Goal: Navigation & Orientation: Find specific page/section

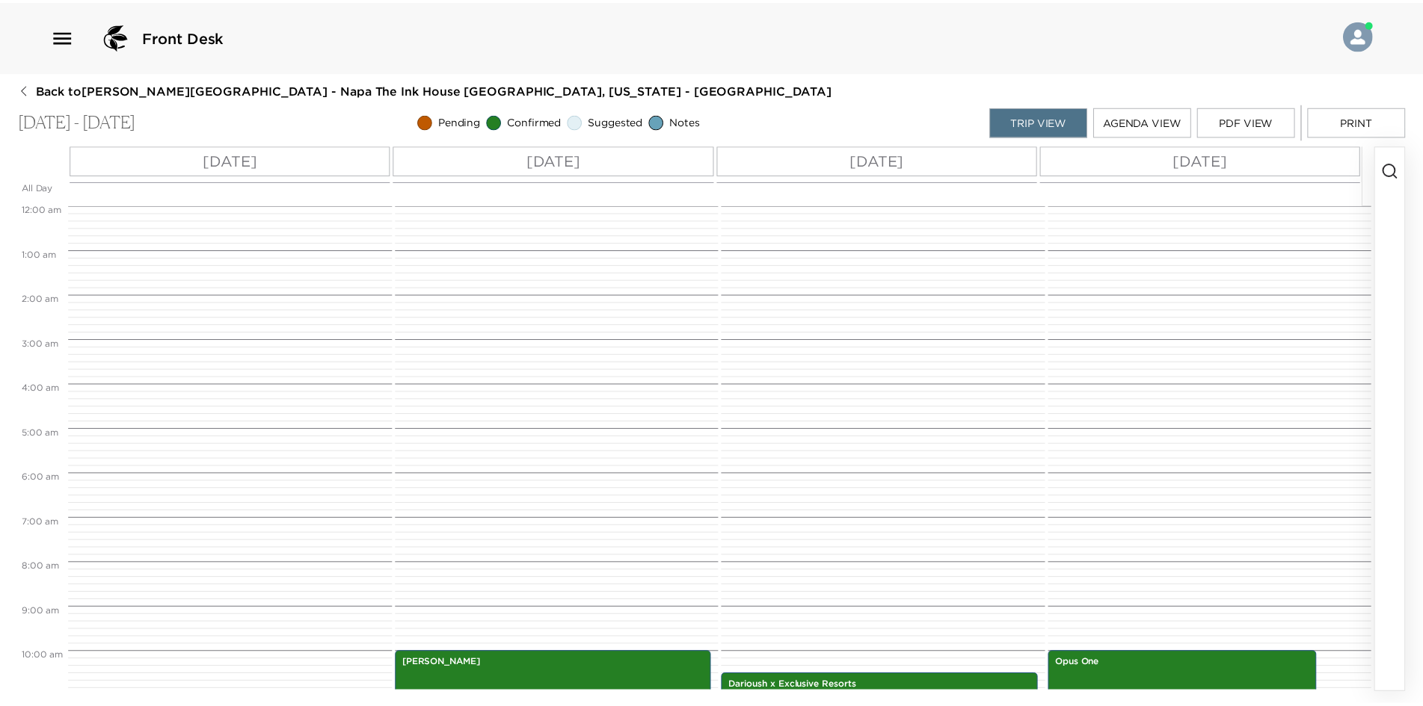
scroll to position [439, 0]
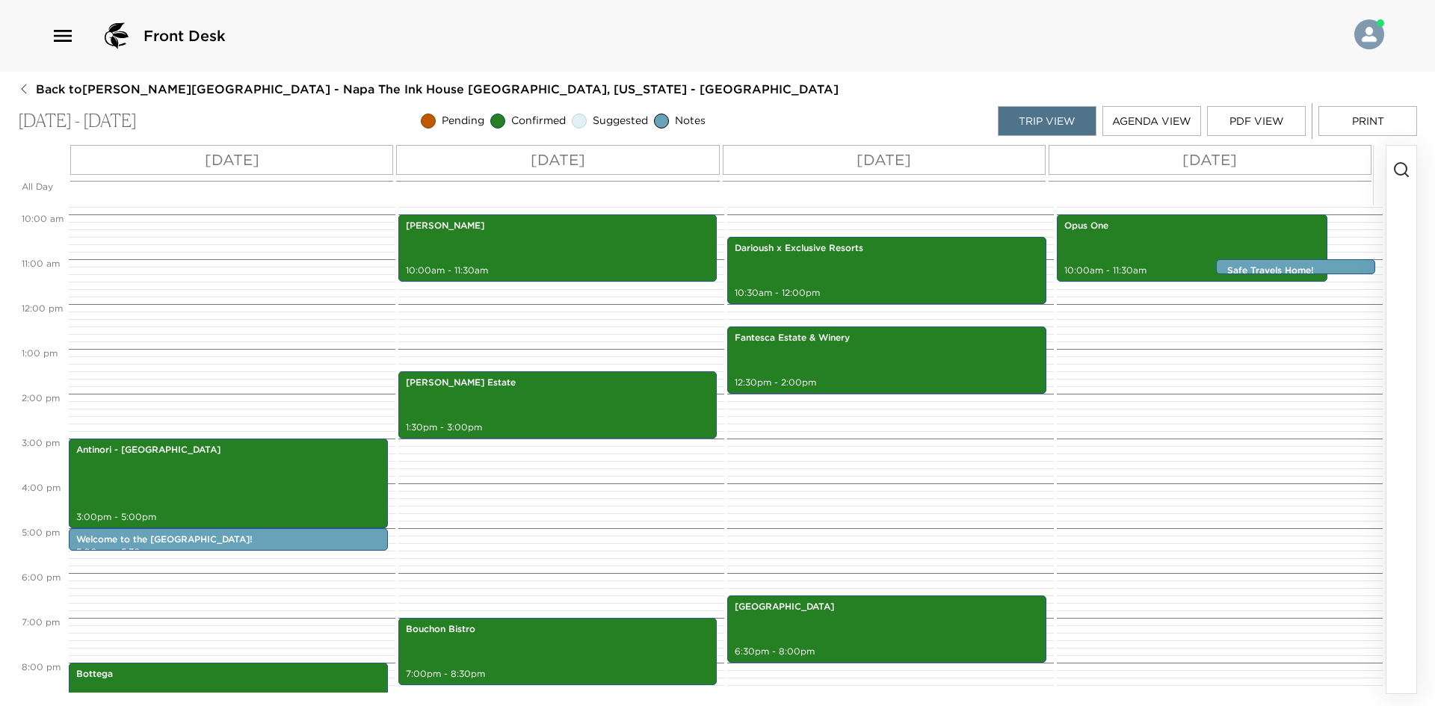
click at [22, 83] on icon "button" at bounding box center [24, 89] width 12 height 12
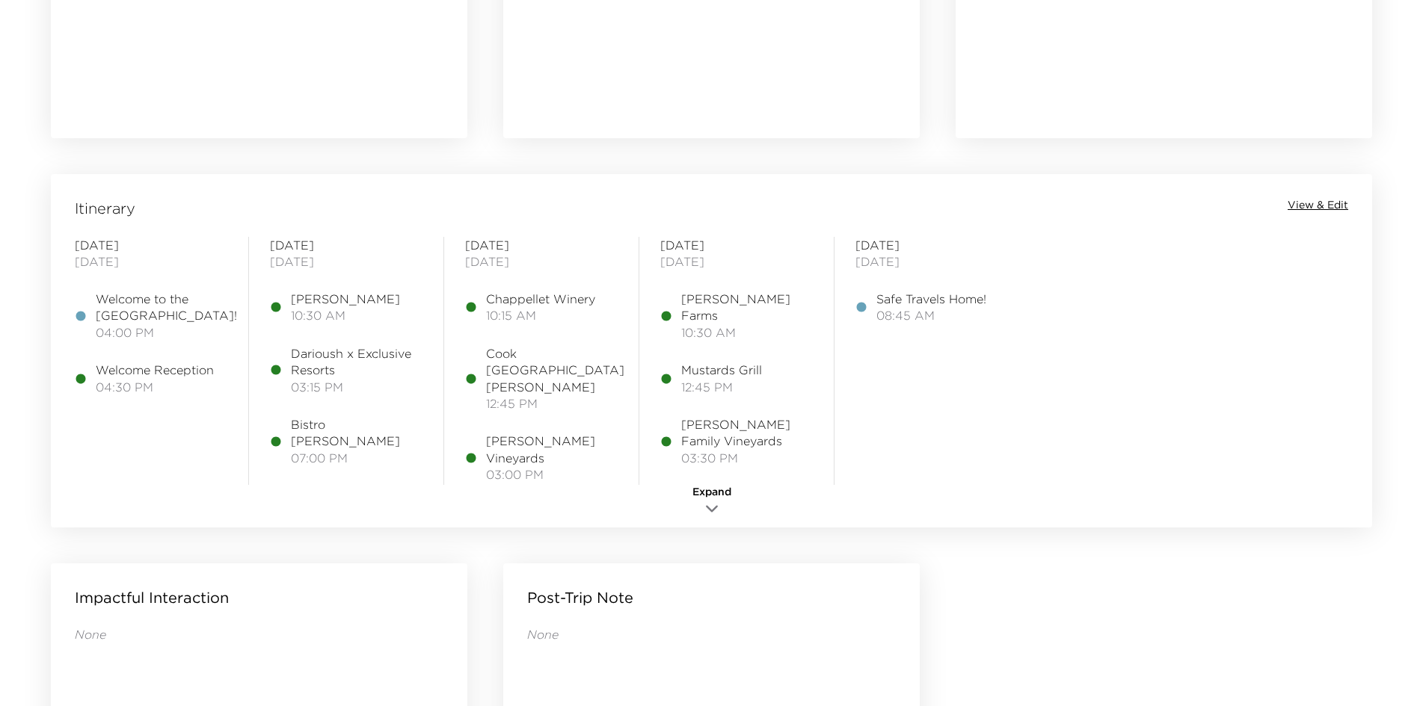
scroll to position [1047, 0]
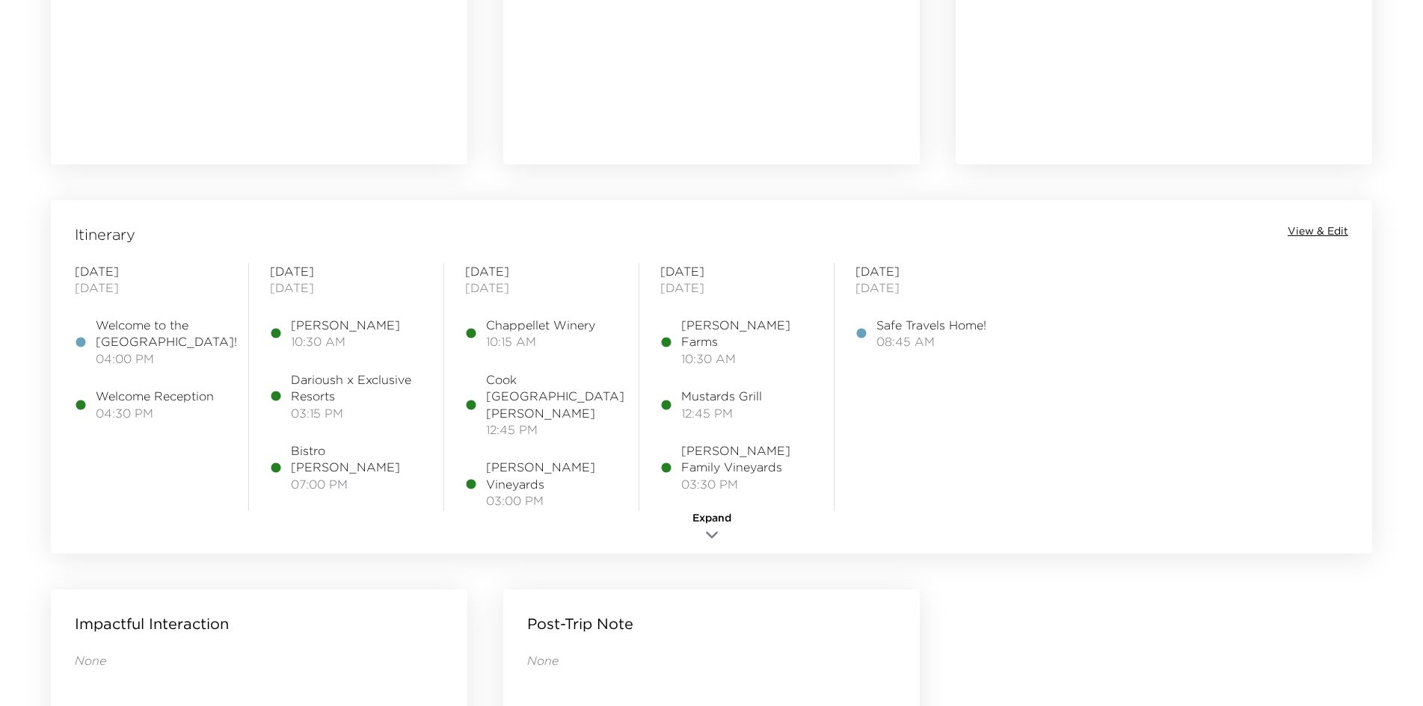
click at [713, 523] on span "Expand" at bounding box center [711, 518] width 39 height 15
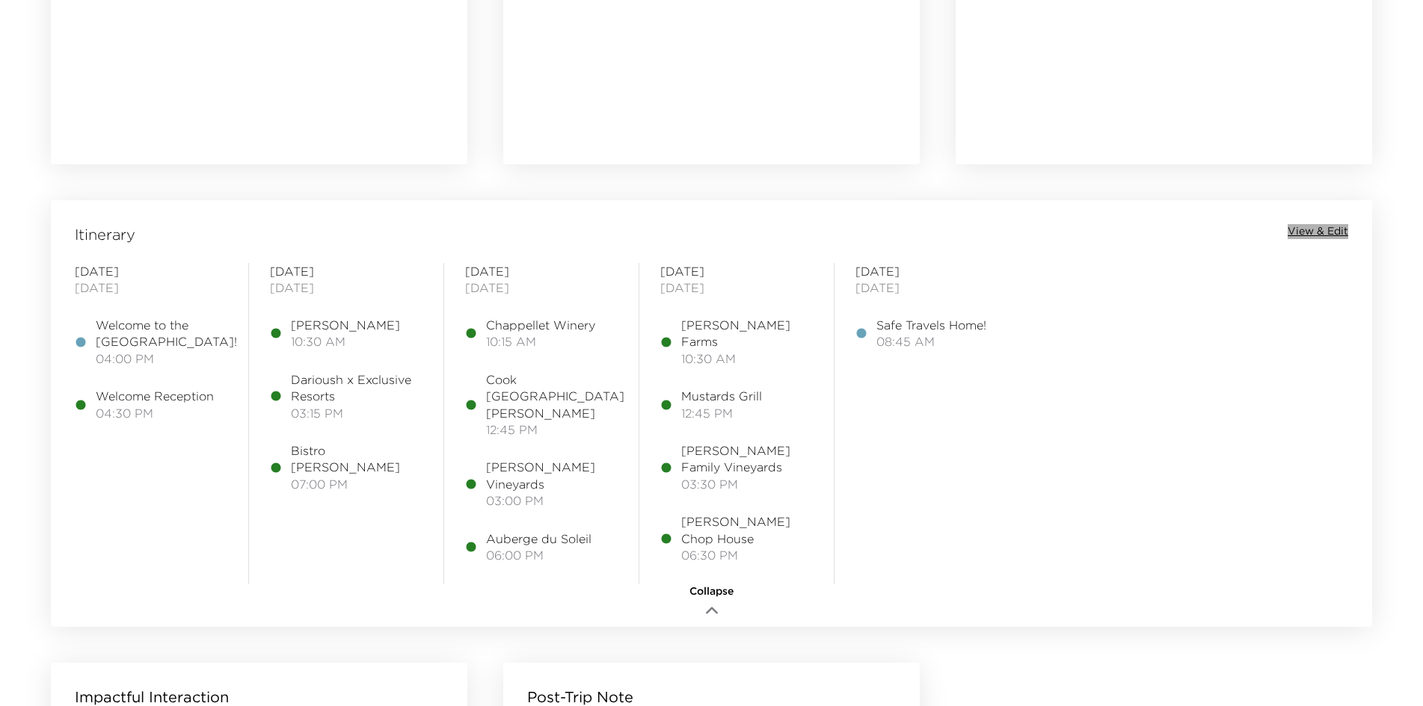
click at [1317, 224] on span "View & Edit" at bounding box center [1317, 231] width 61 height 15
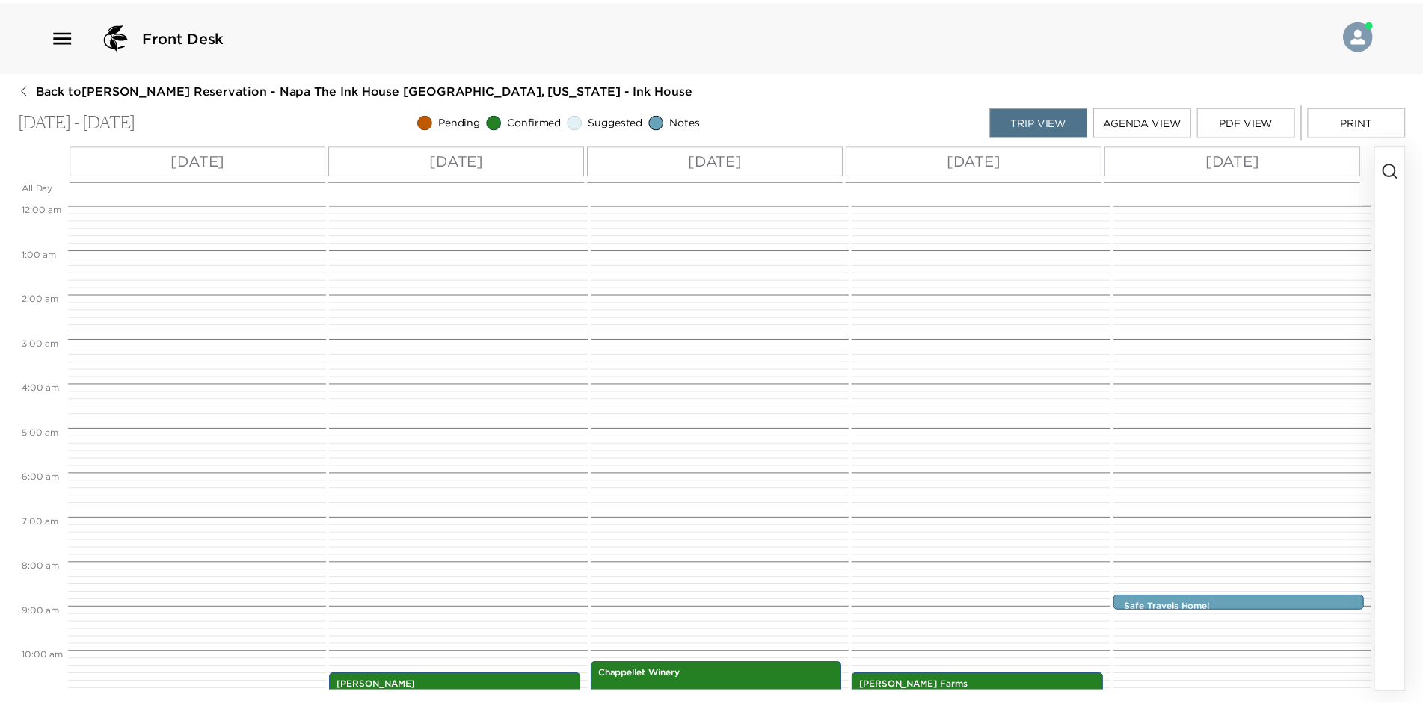
scroll to position [460, 0]
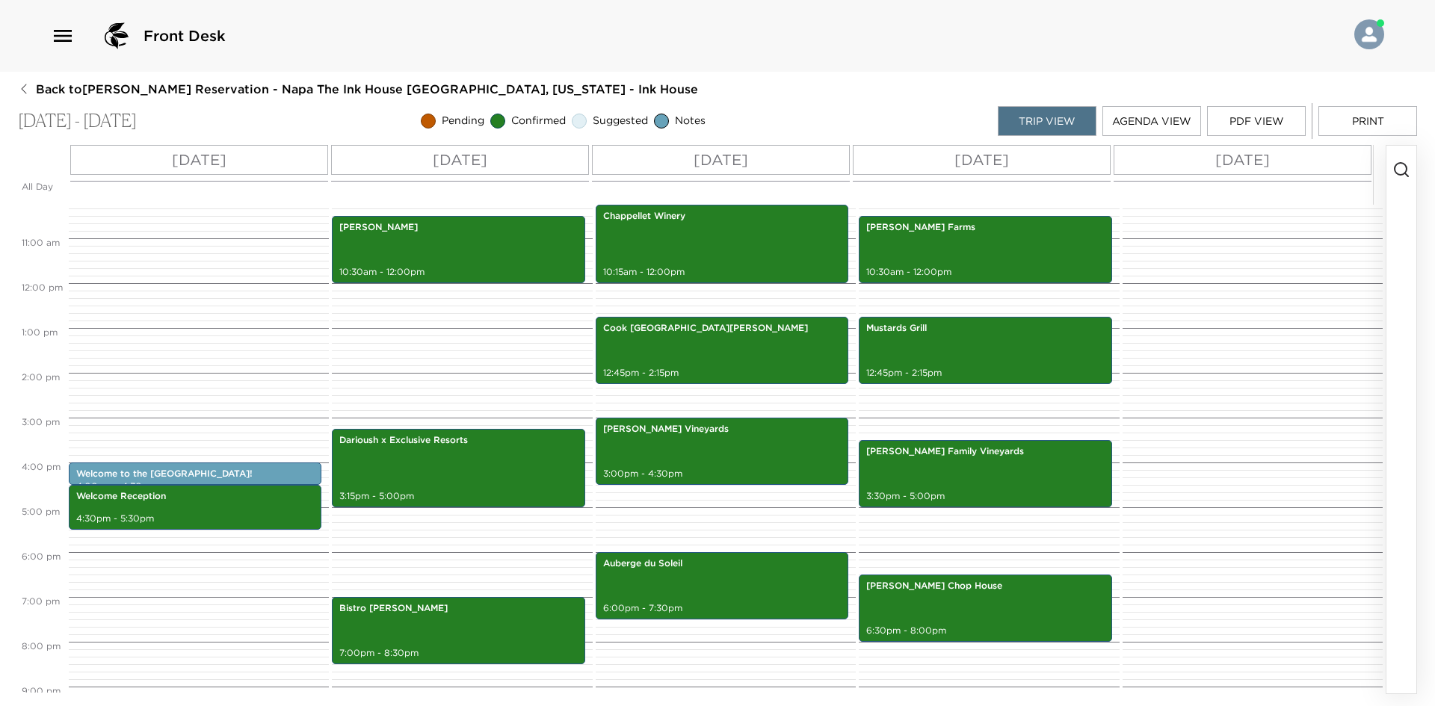
click at [1352, 119] on button "Print" at bounding box center [1368, 121] width 99 height 30
click at [1370, 120] on button "Print" at bounding box center [1368, 121] width 99 height 30
click at [29, 86] on icon "button" at bounding box center [24, 89] width 12 height 12
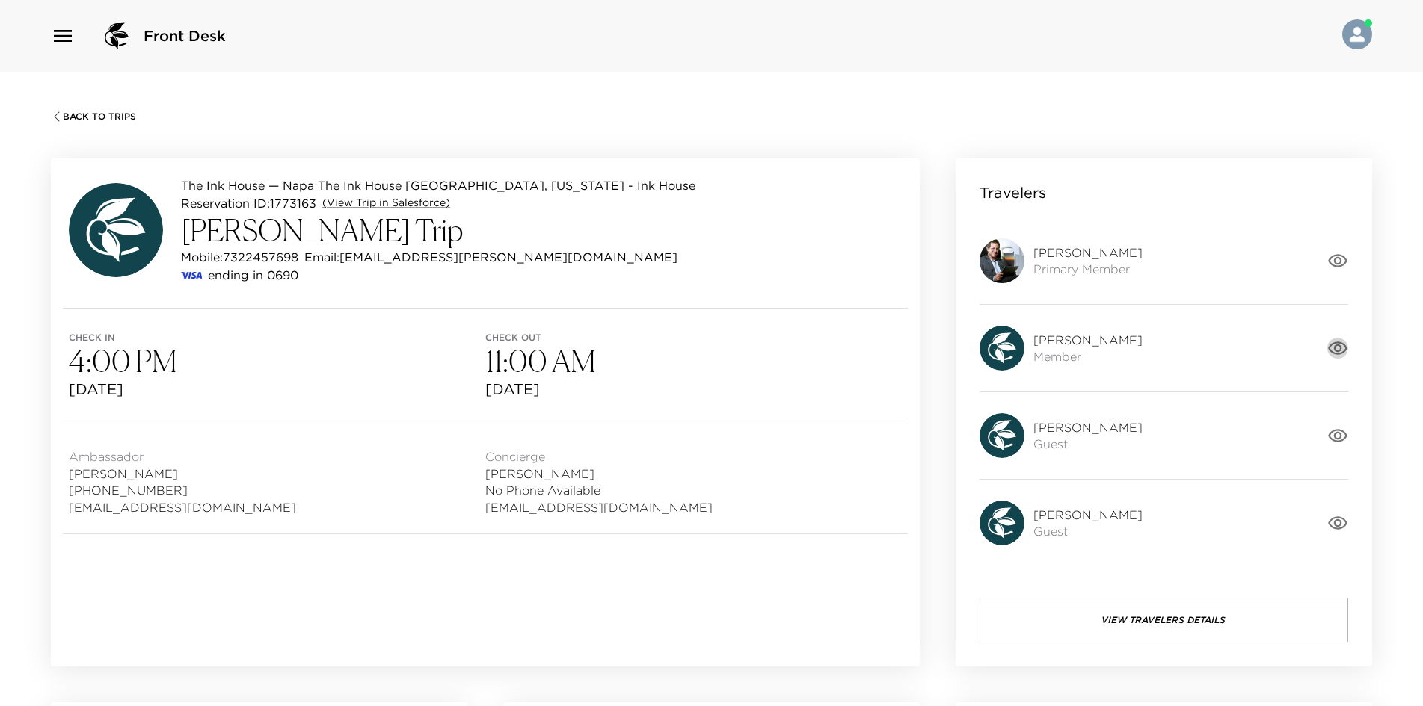
click at [1330, 347] on icon "button" at bounding box center [1337, 348] width 21 height 21
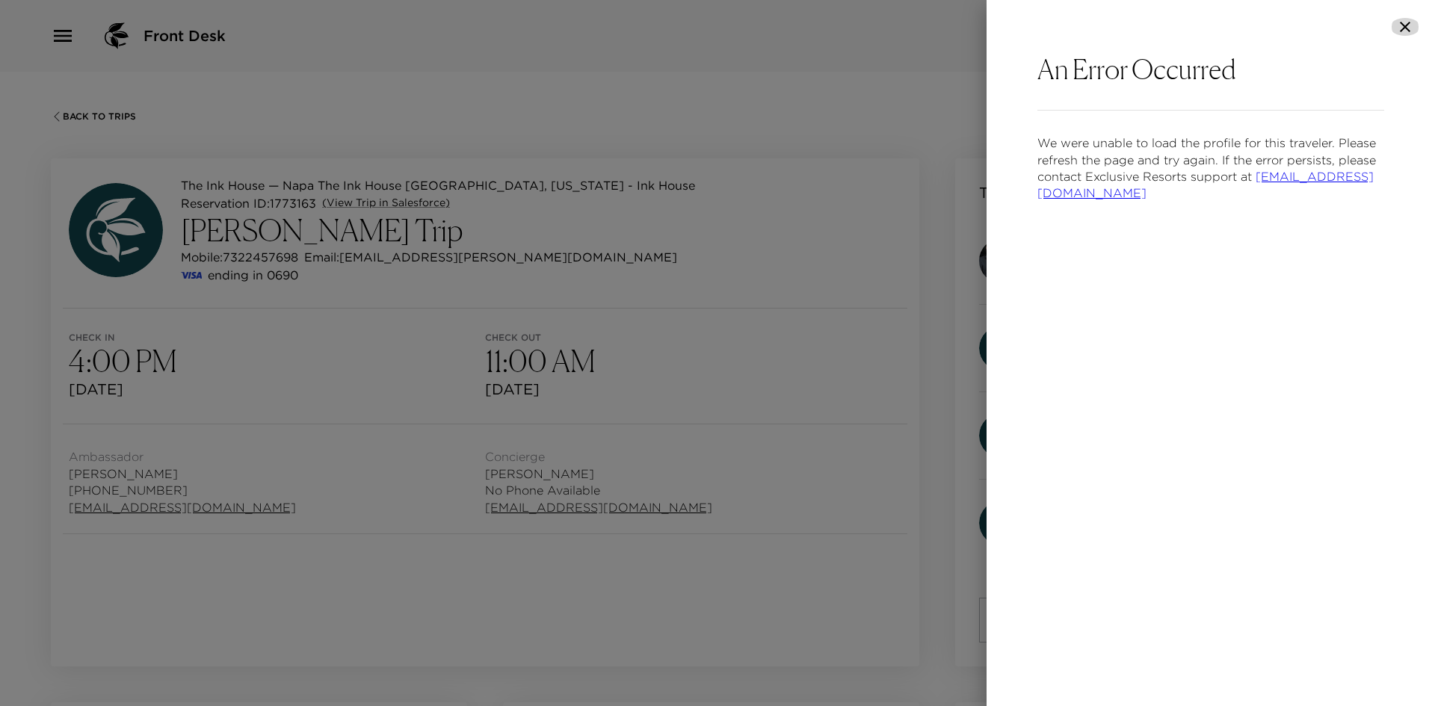
click at [1408, 23] on icon "button" at bounding box center [1406, 27] width 18 height 18
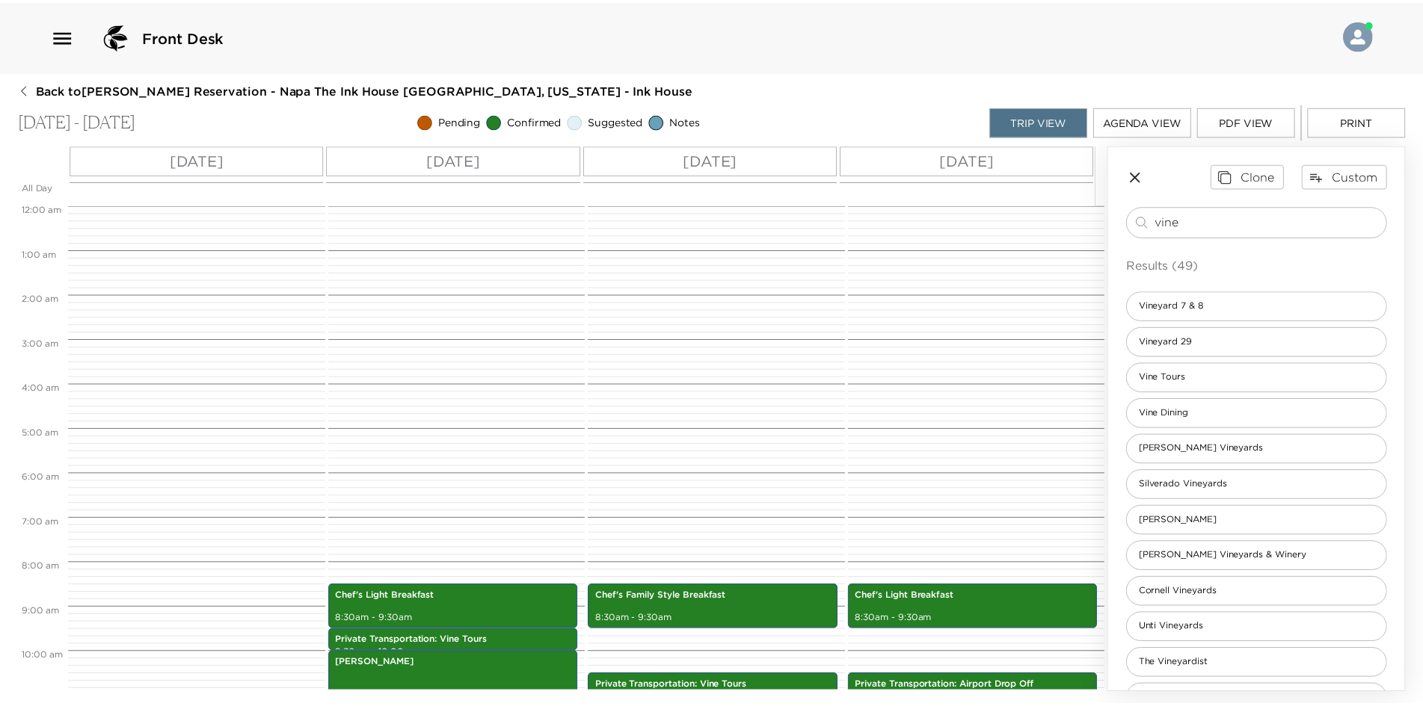
scroll to position [502, 0]
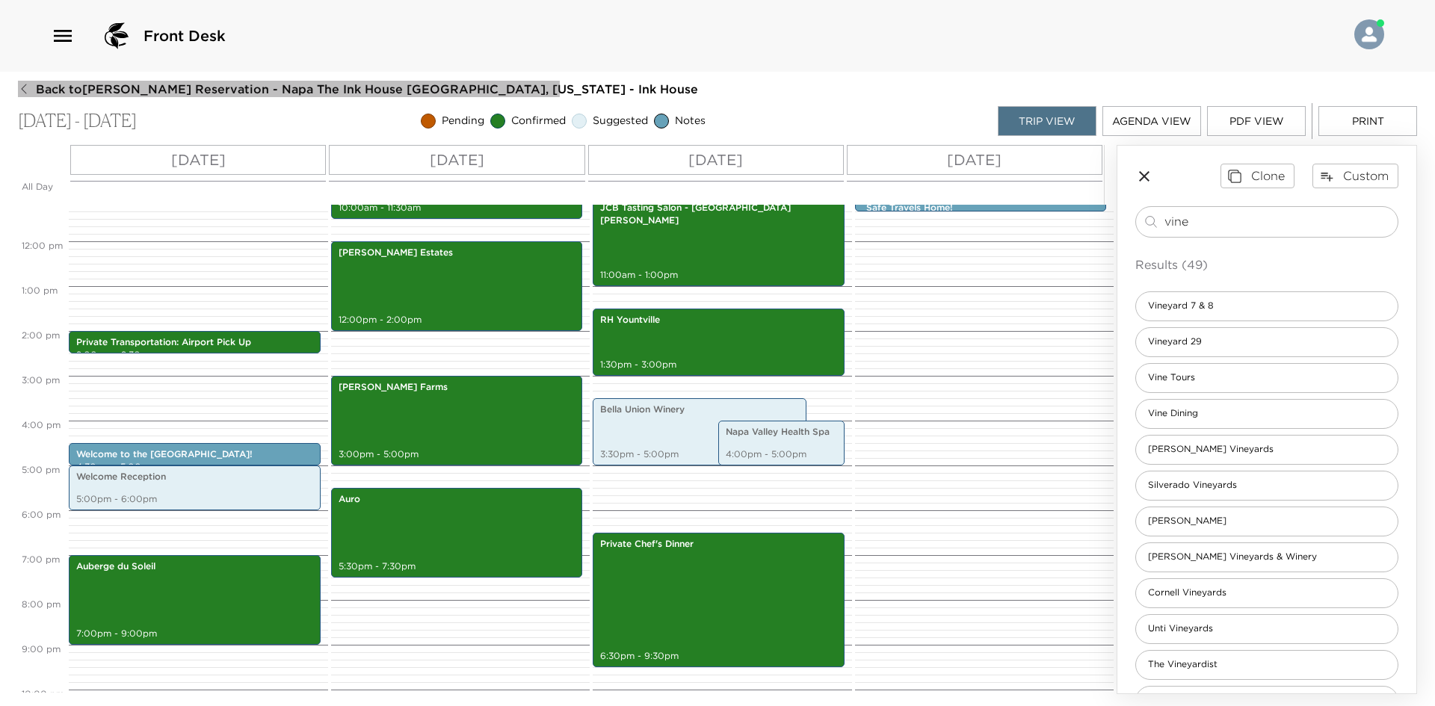
click at [34, 88] on button "Back to Carla Kotoyantz Reservation - Napa The Ink House Napa, California - Ink…" at bounding box center [358, 89] width 680 height 16
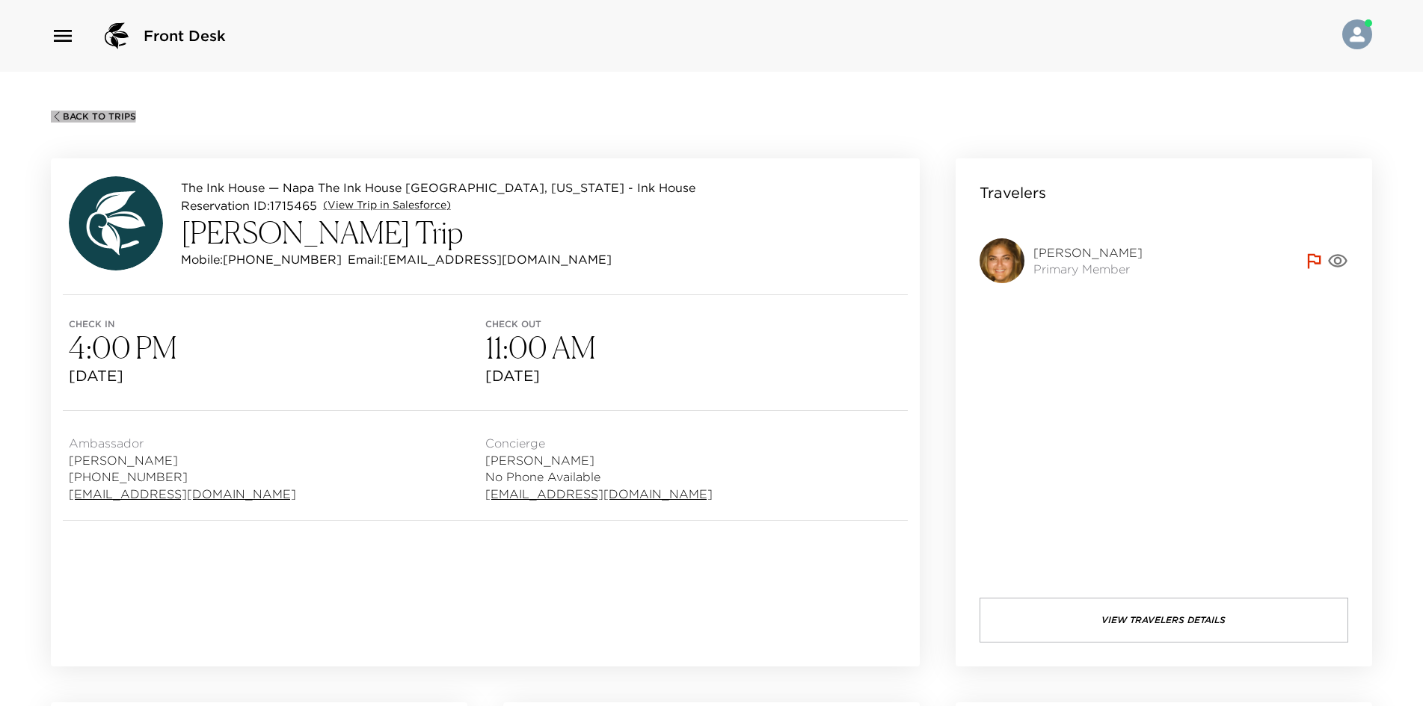
click at [73, 114] on span "Back To Trips" at bounding box center [99, 116] width 73 height 10
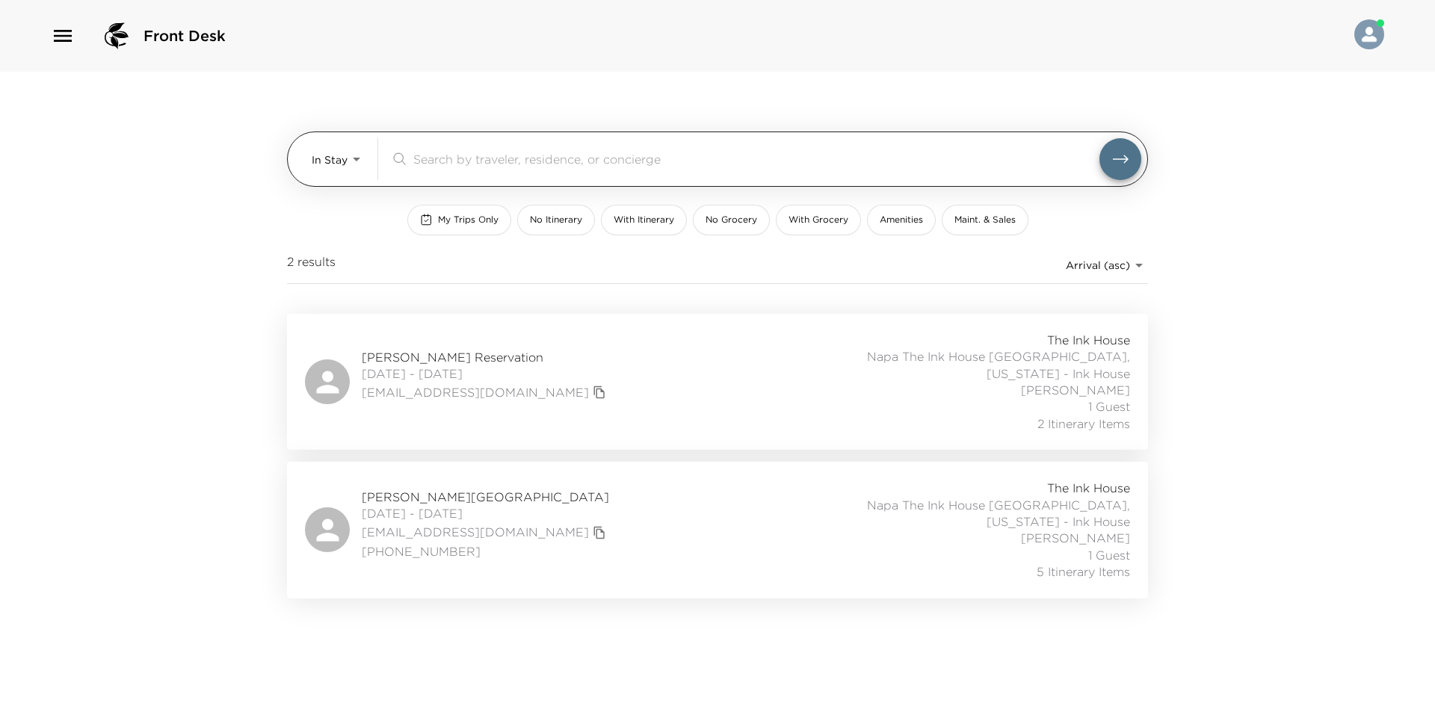
click at [352, 149] on body "Front Desk In Stay In-Stay ​ My Trips Only No Itinerary With Itinerary No Groce…" at bounding box center [717, 353] width 1435 height 706
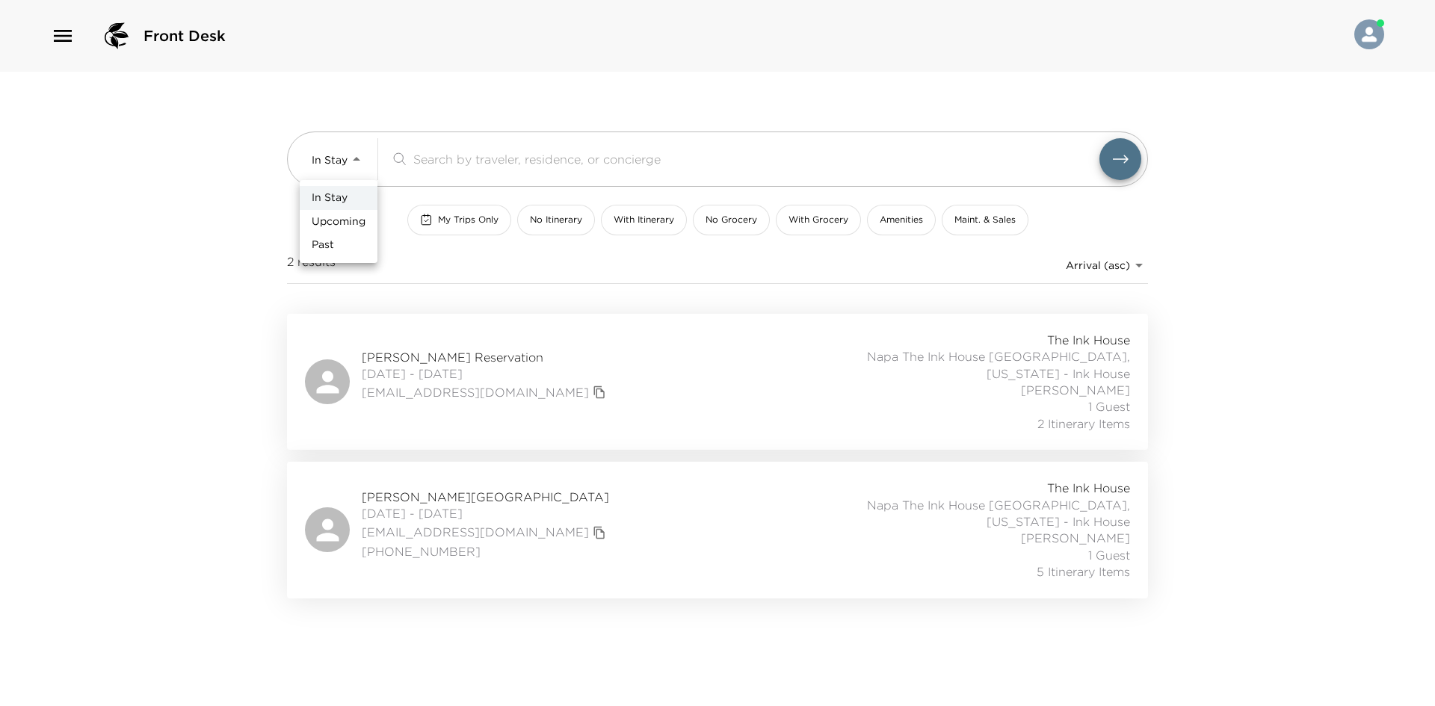
click at [351, 210] on li "Upcoming" at bounding box center [339, 222] width 78 height 24
type input "Upcoming"
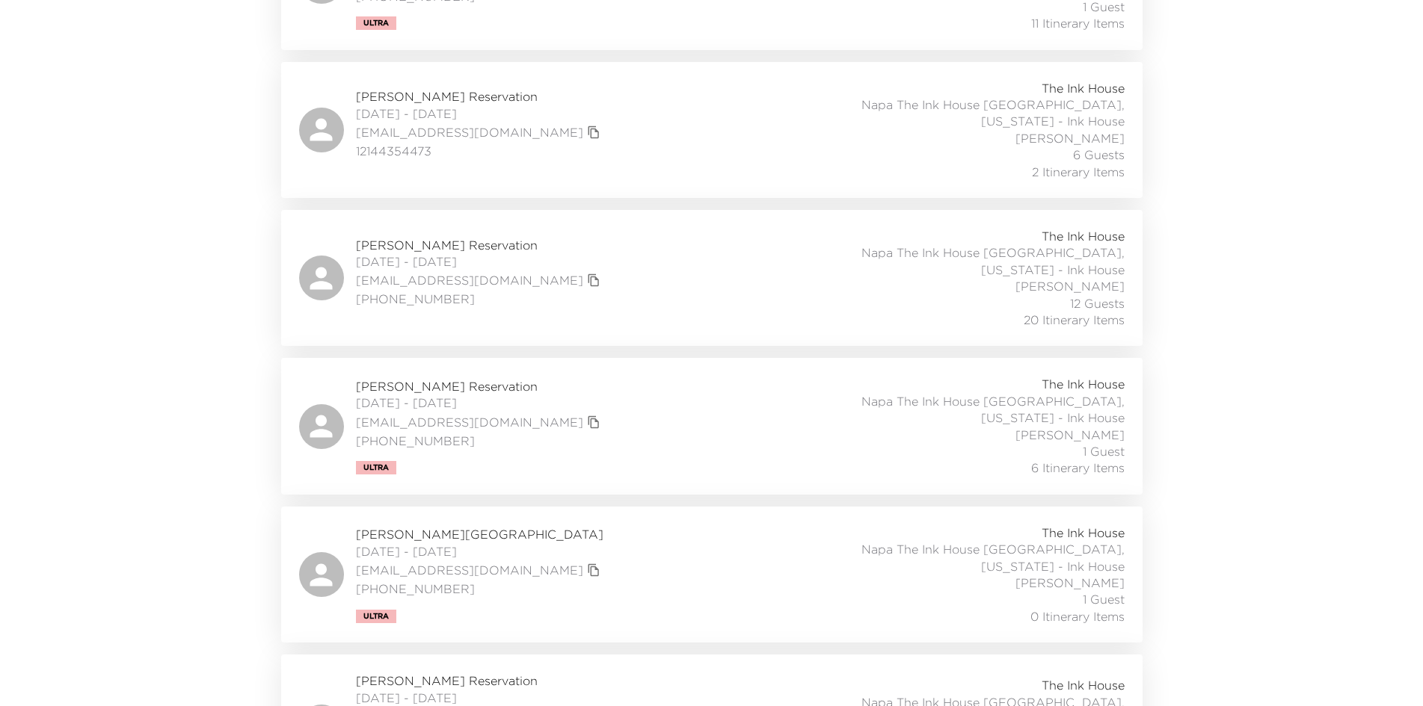
scroll to position [897, 0]
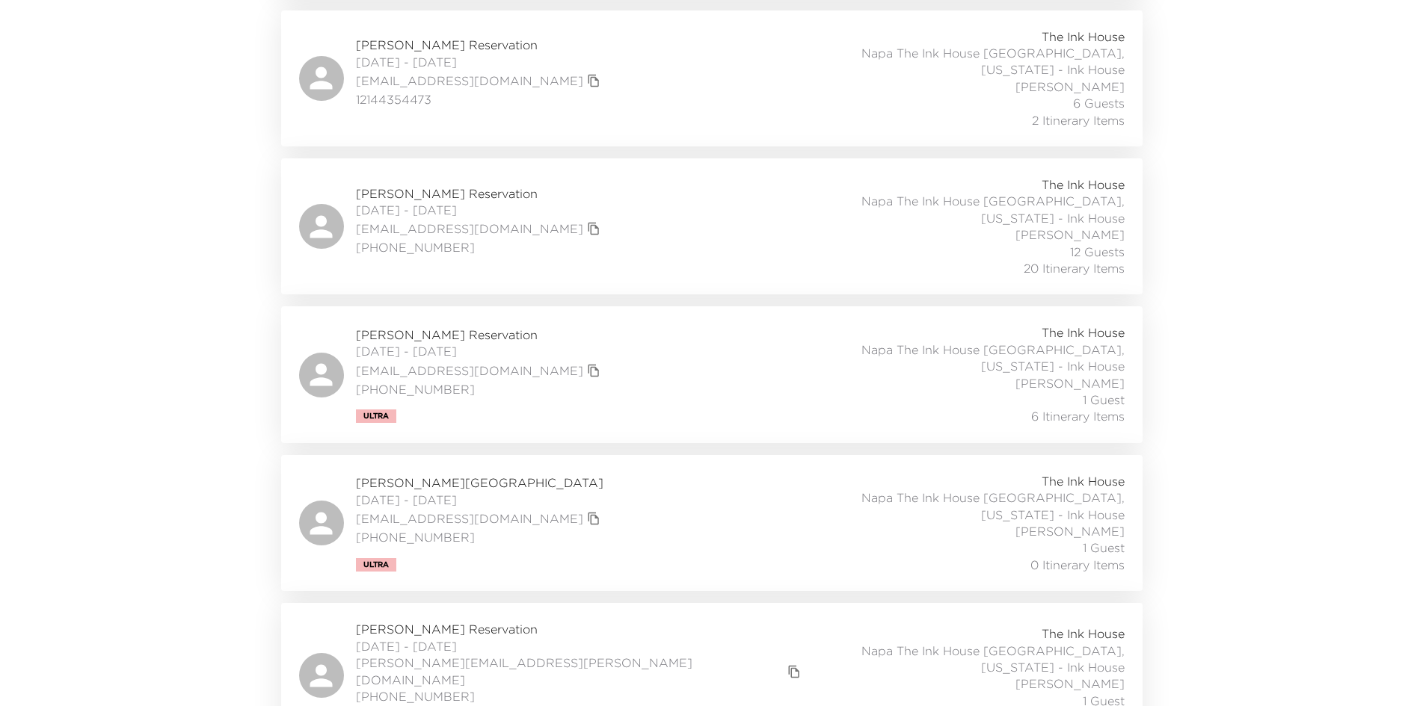
click at [599, 324] on div "Jill Singh Reservation 10/26/2025 - 10/30/2025 jillherner@gmail.com 425-260-923…" at bounding box center [711, 374] width 825 height 100
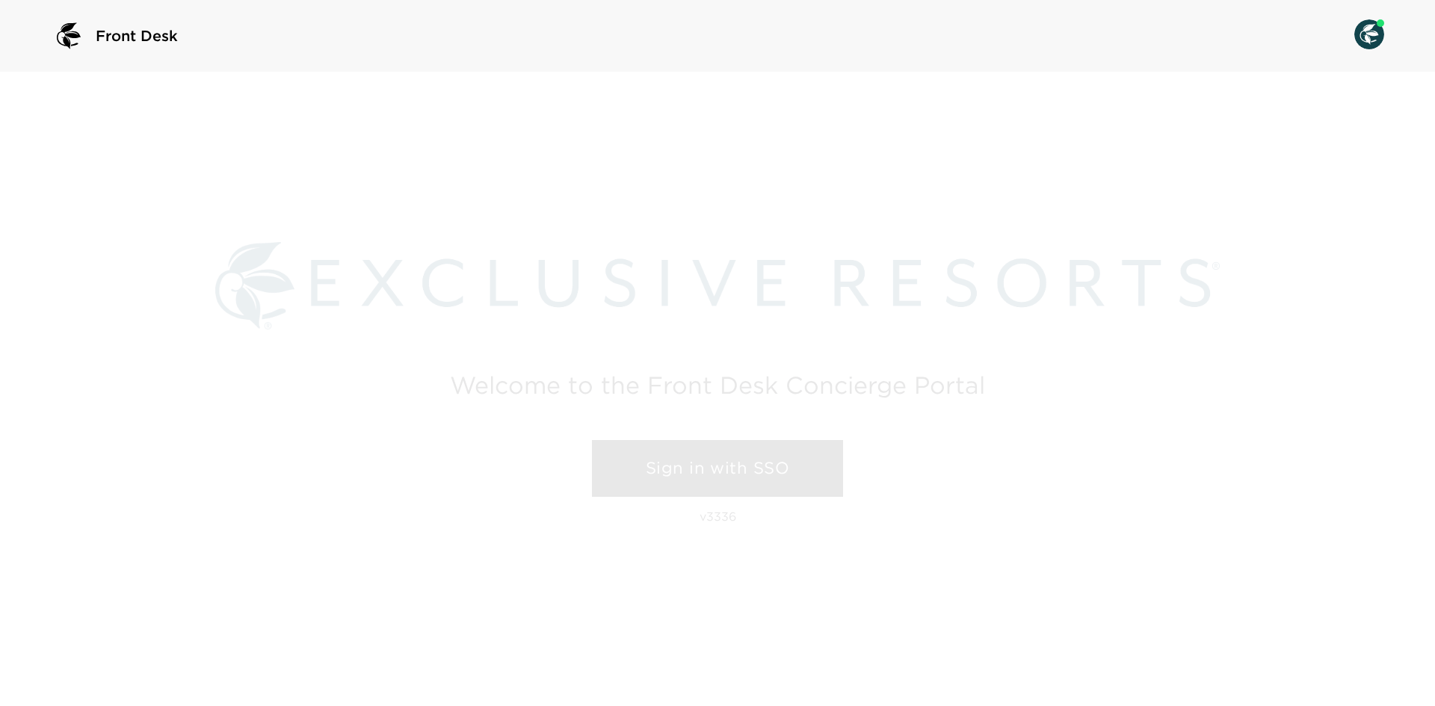
click at [718, 465] on link "Sign in with SSO" at bounding box center [717, 468] width 251 height 57
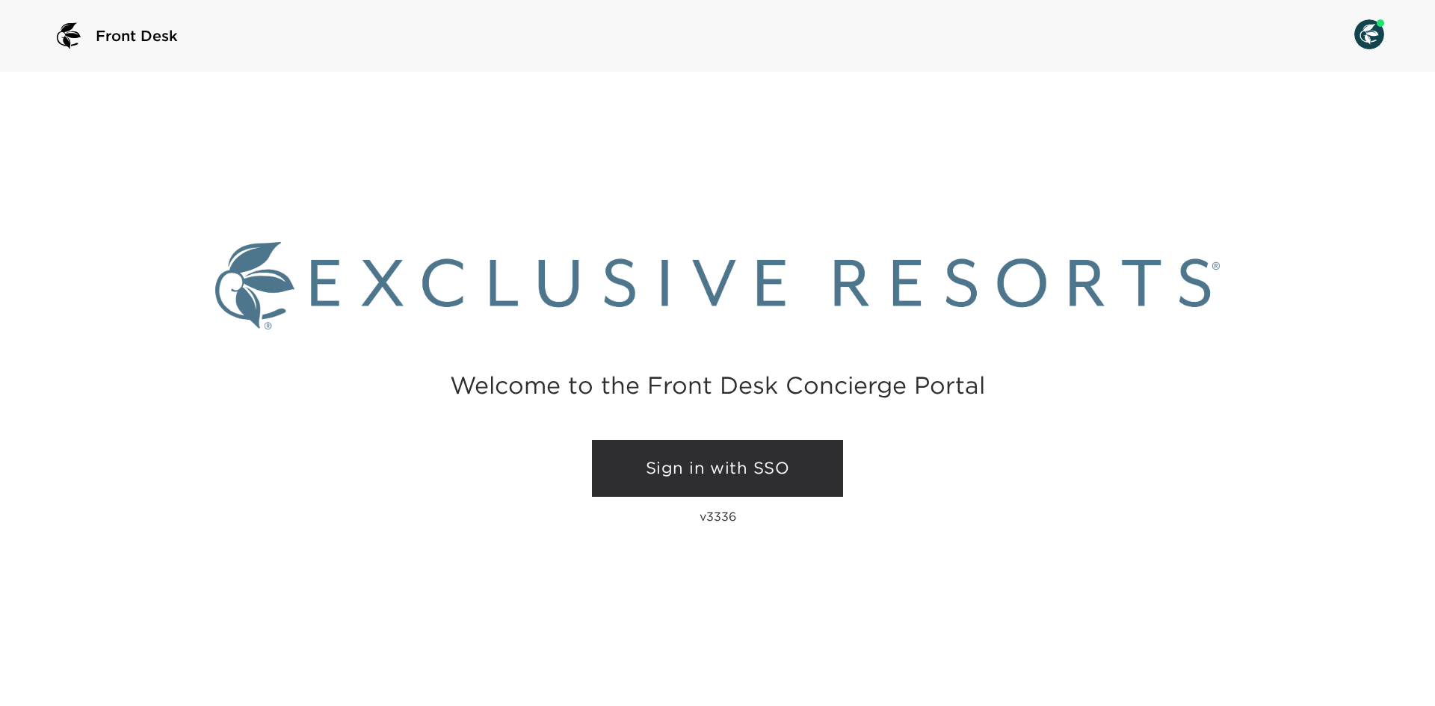
click at [736, 465] on link "Sign in with SSO" at bounding box center [717, 468] width 251 height 57
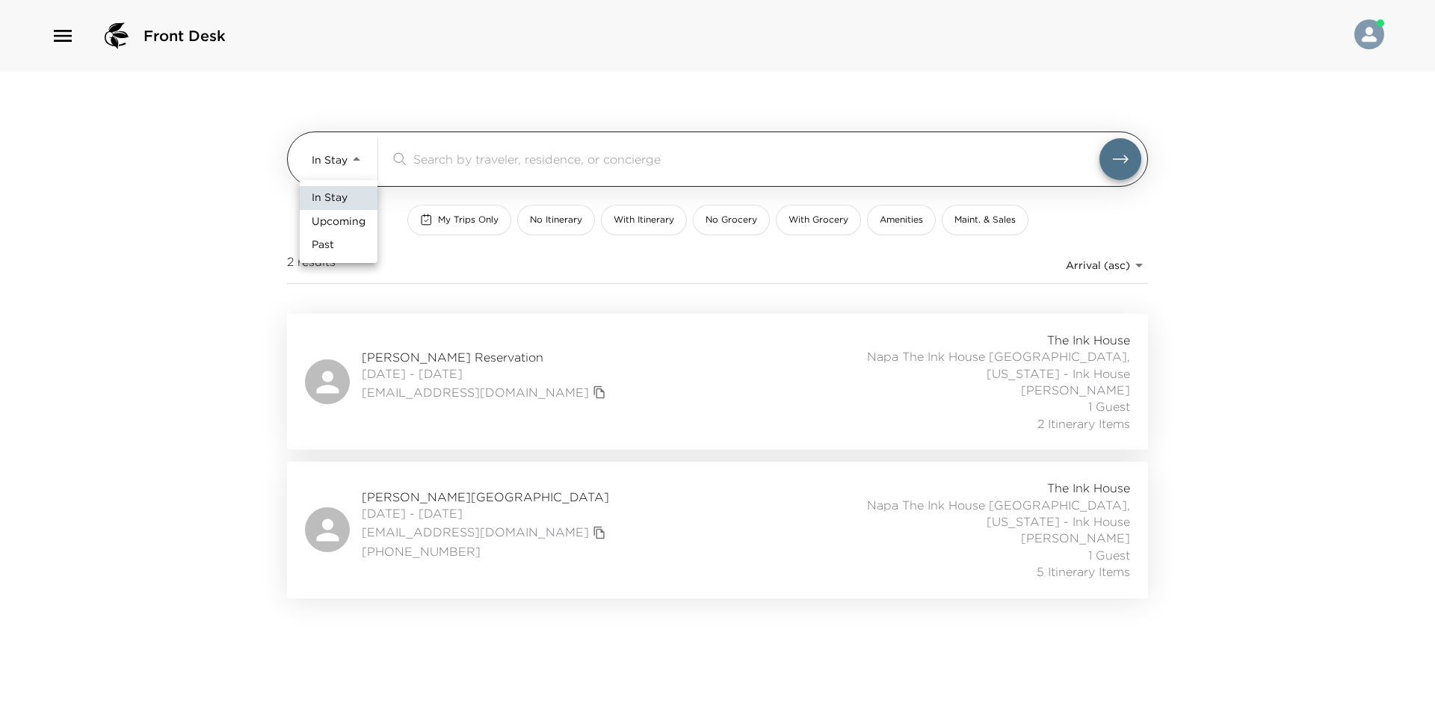
click at [342, 157] on body "Front Desk In Stay In-Stay ​ My Trips Only No Itinerary With Itinerary No Groce…" at bounding box center [717, 353] width 1435 height 706
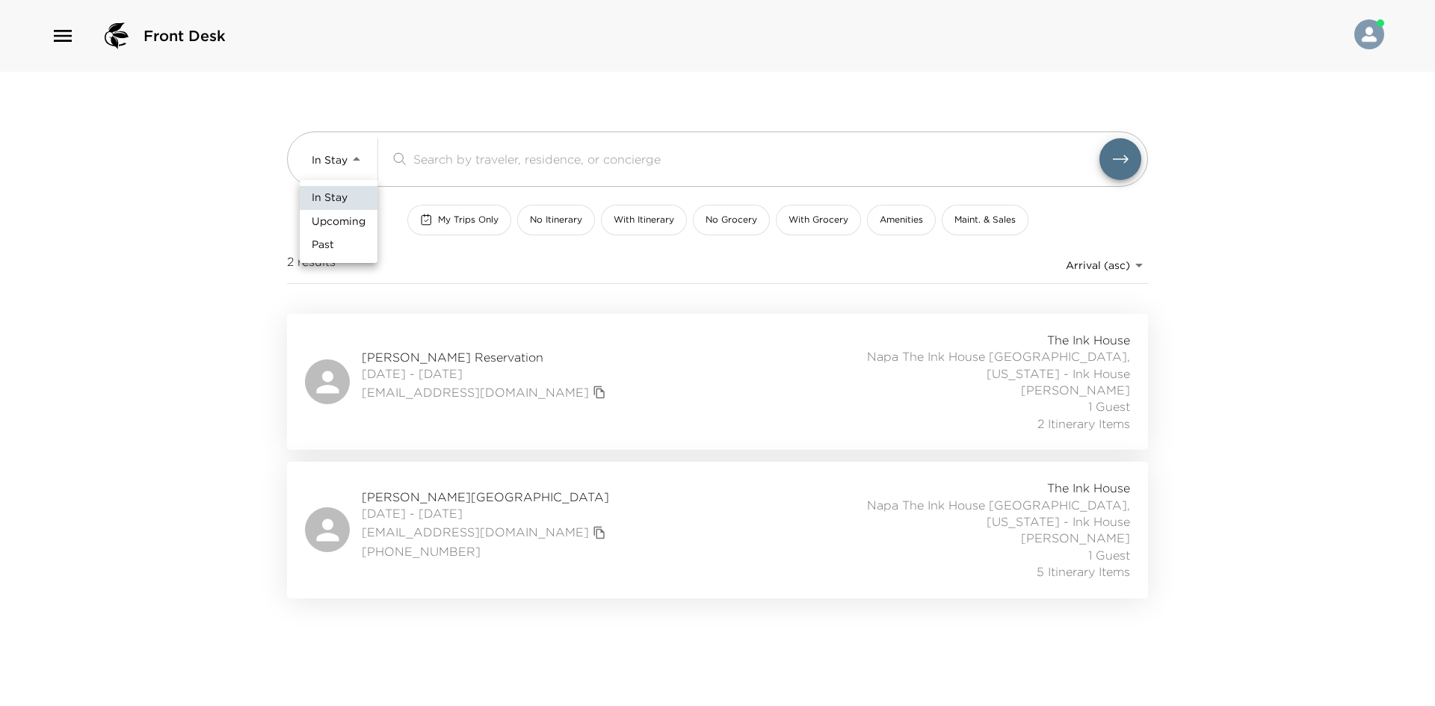
click at [342, 218] on span "Upcoming" at bounding box center [339, 222] width 54 height 15
type input "Upcoming"
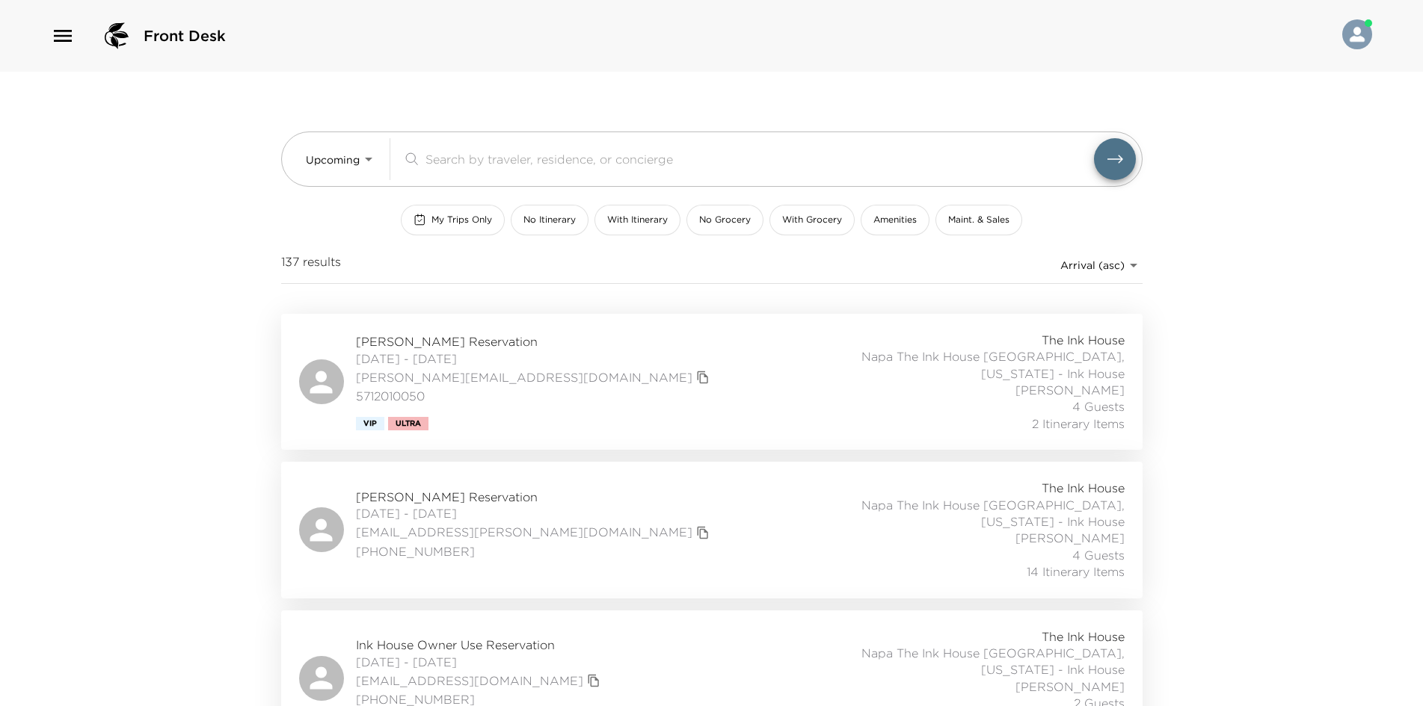
click at [644, 514] on div "Michael Small Reservation 10/05/2025 - 10/09/2025 msmall.michael@gmail.com (732…" at bounding box center [711, 530] width 825 height 100
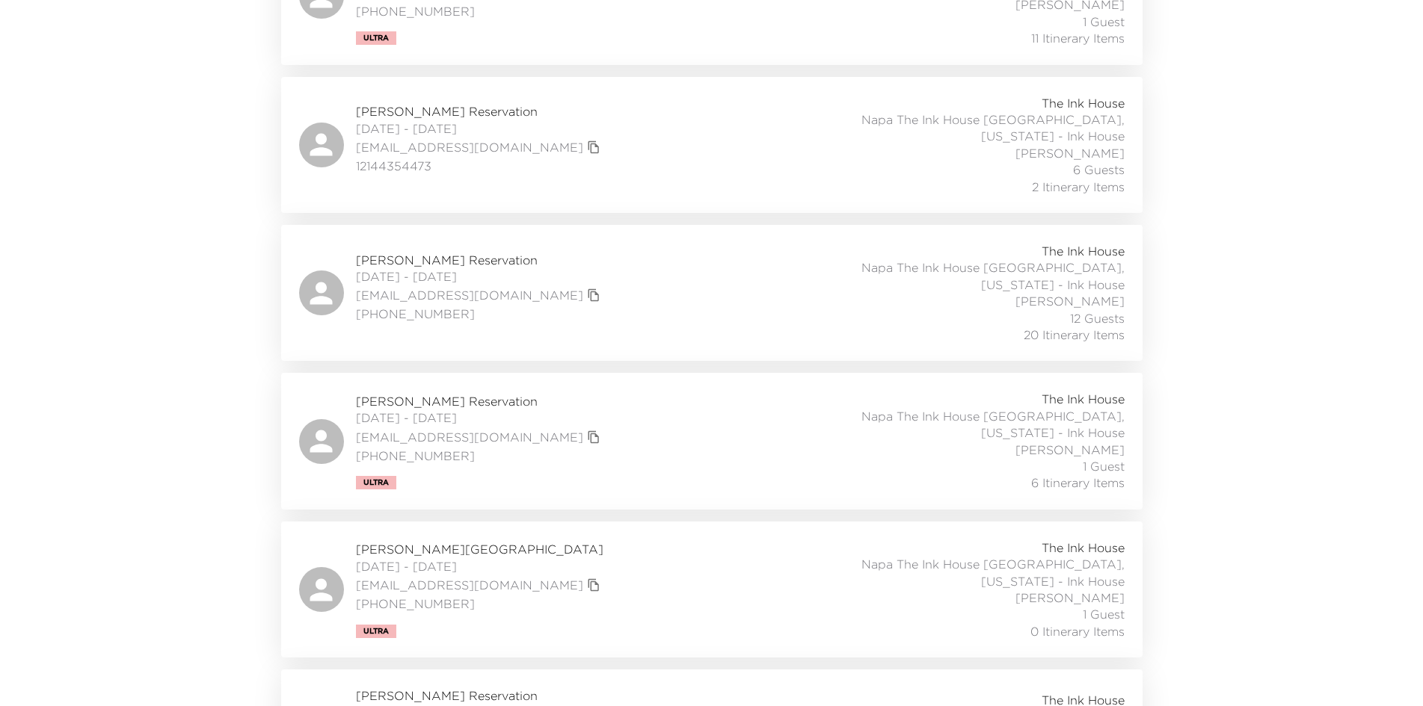
scroll to position [822, 0]
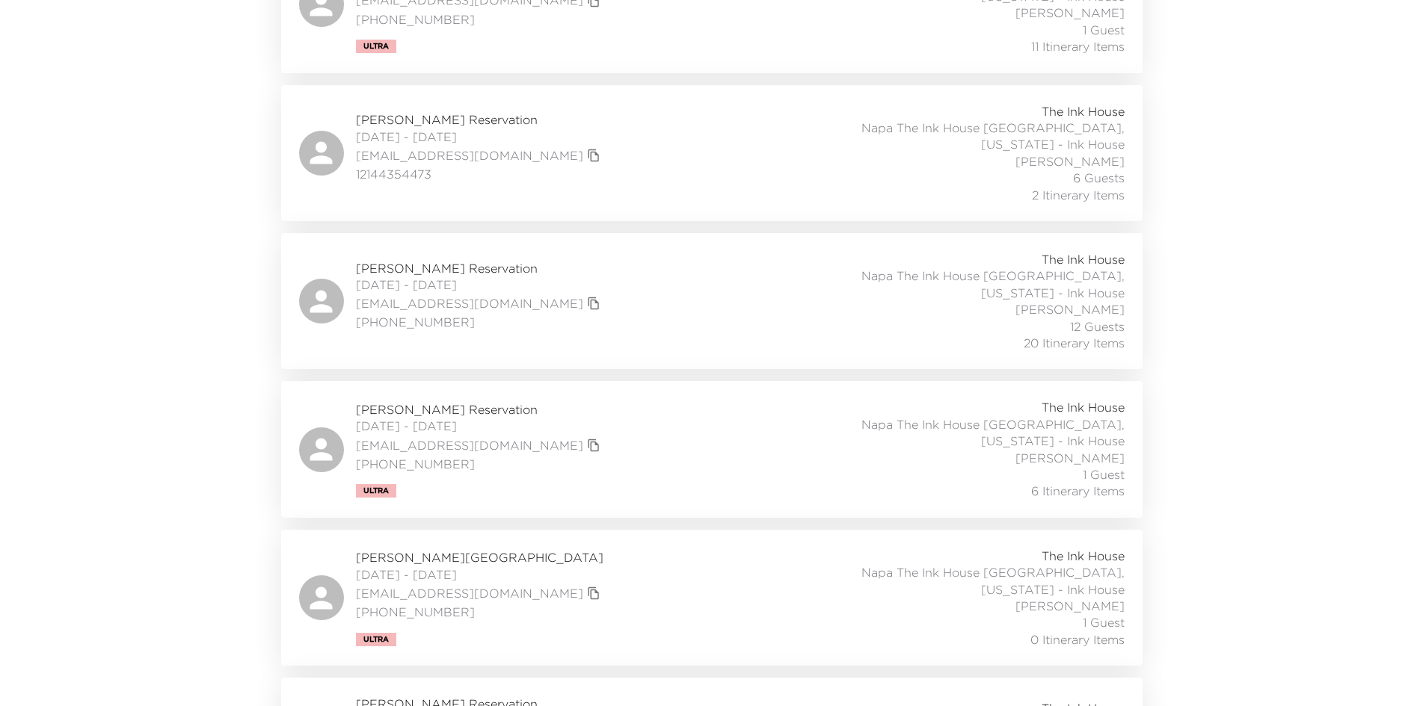
click at [579, 399] on div "Jill Singh Reservation 10/26/2025 - 10/30/2025 jillherner@gmail.com 425-260-923…" at bounding box center [711, 449] width 825 height 100
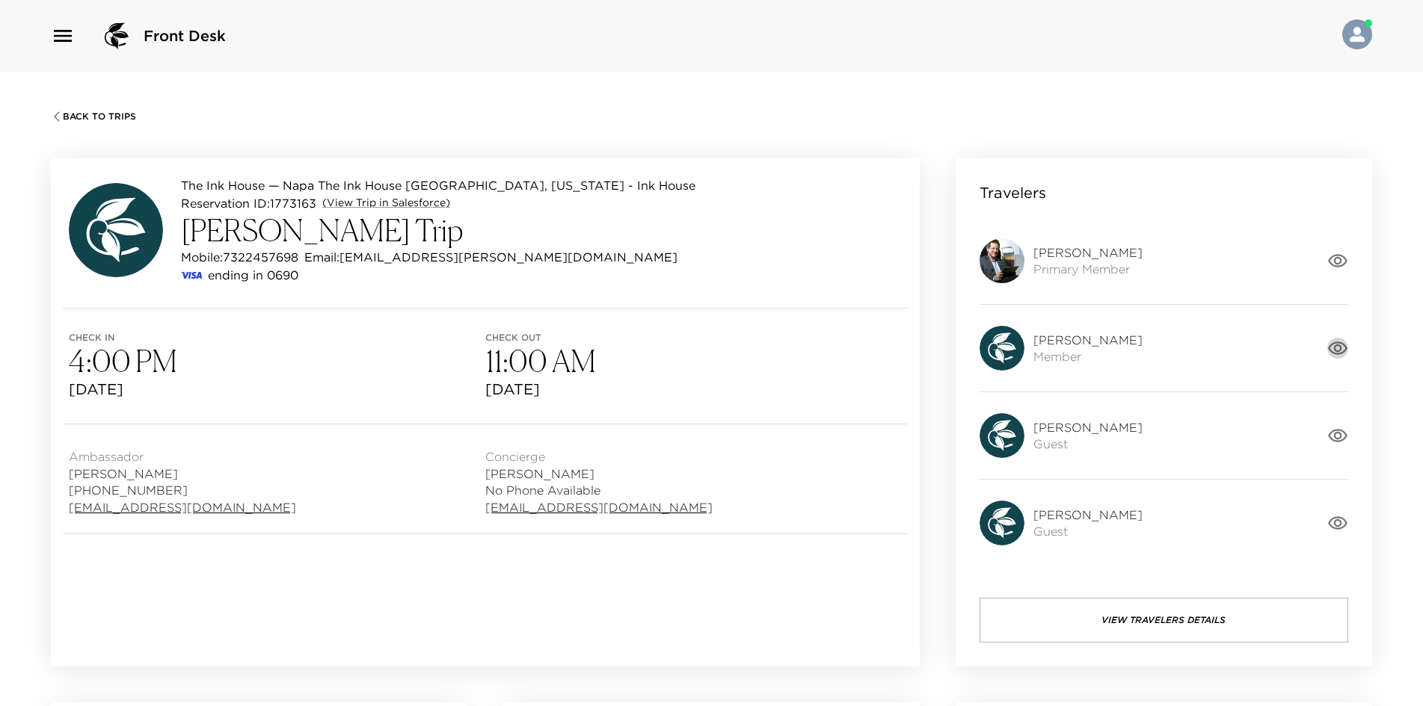
click at [1339, 345] on icon "button" at bounding box center [1337, 348] width 19 height 13
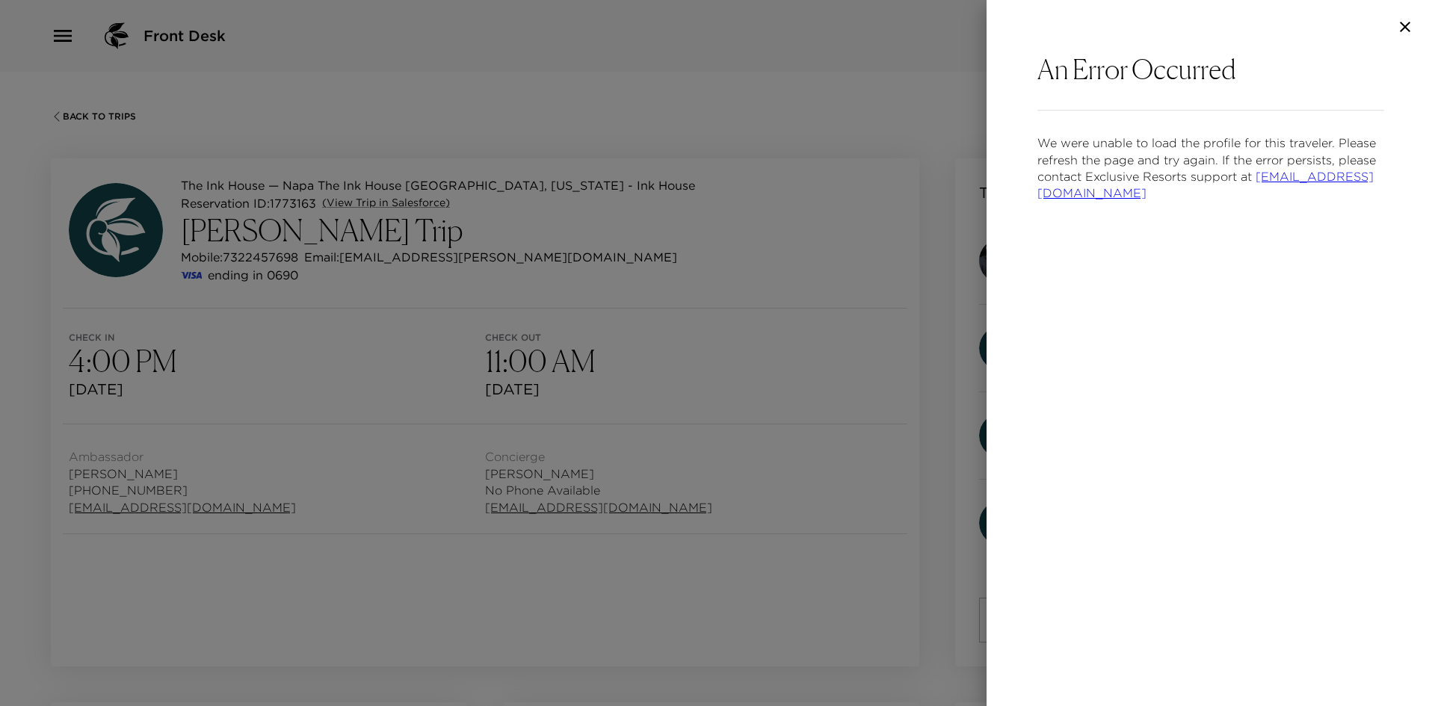
click at [1405, 24] on icon "button" at bounding box center [1406, 27] width 18 height 18
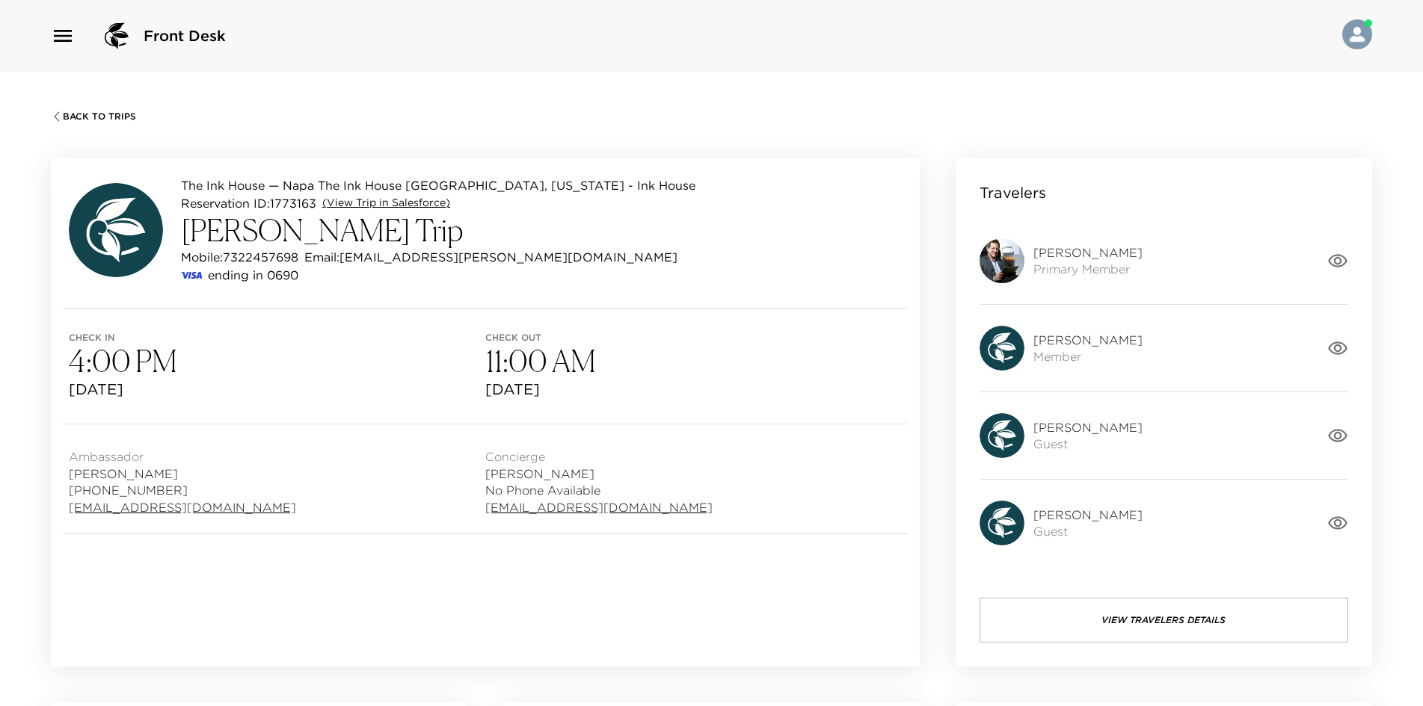
click at [379, 200] on link "(View Trip in Salesforce)" at bounding box center [386, 203] width 128 height 15
click at [328, 114] on div "Back To Trips" at bounding box center [711, 115] width 1321 height 15
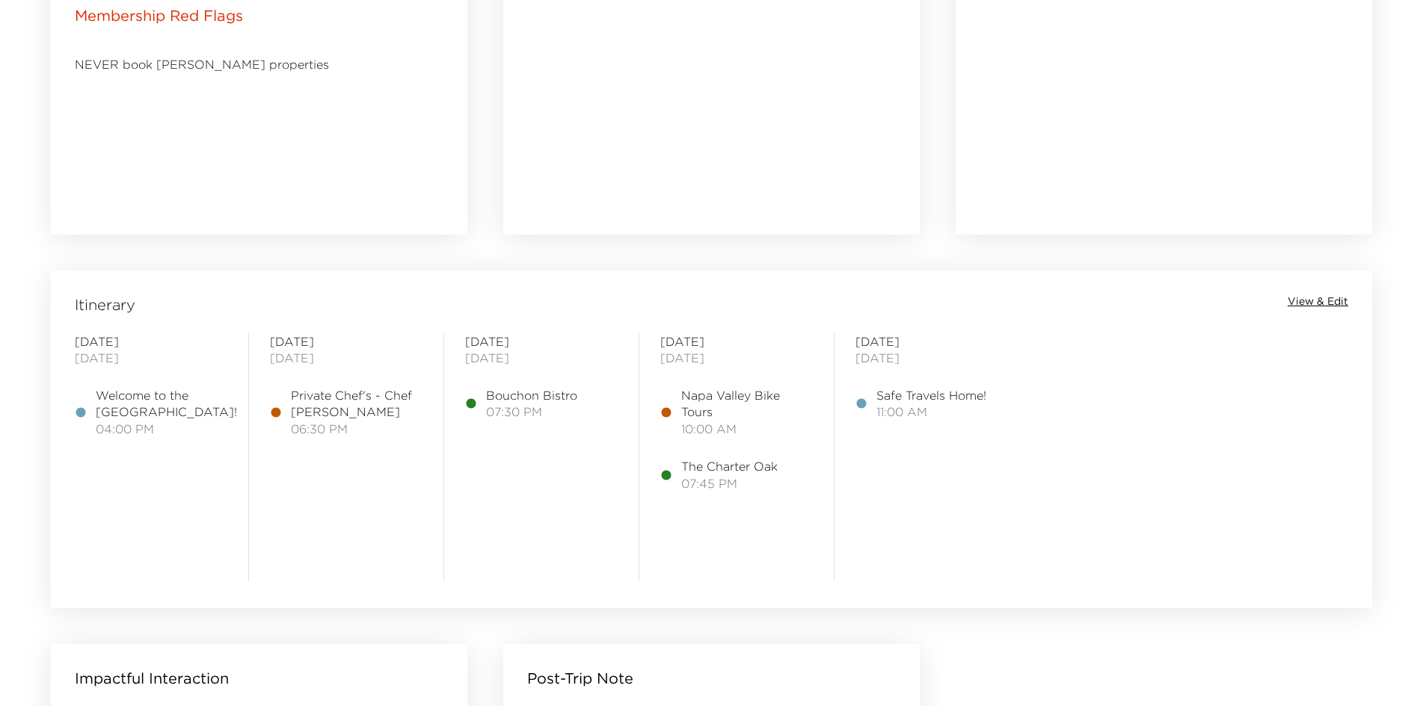
scroll to position [1047, 0]
